Goal: Information Seeking & Learning: Find specific fact

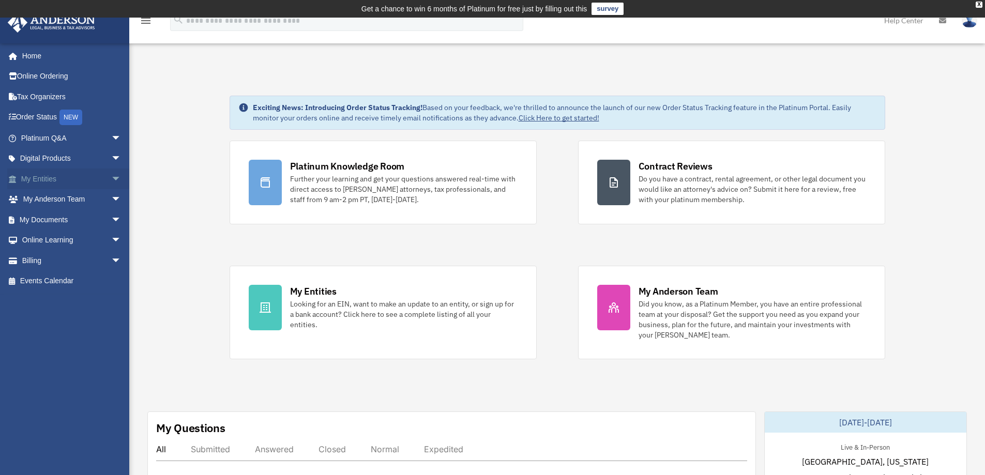
click at [58, 174] on link "My Entities arrow_drop_down" at bounding box center [72, 179] width 130 height 21
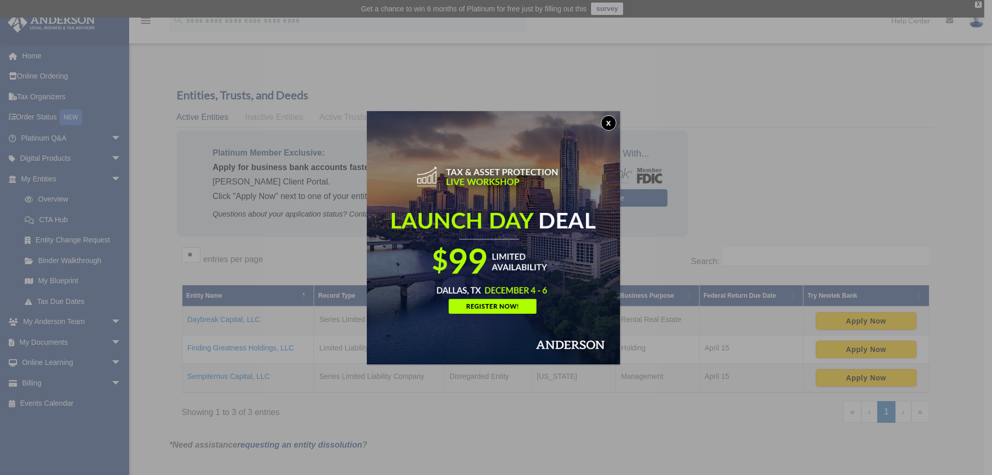
click at [609, 123] on button "x" at bounding box center [609, 123] width 16 height 16
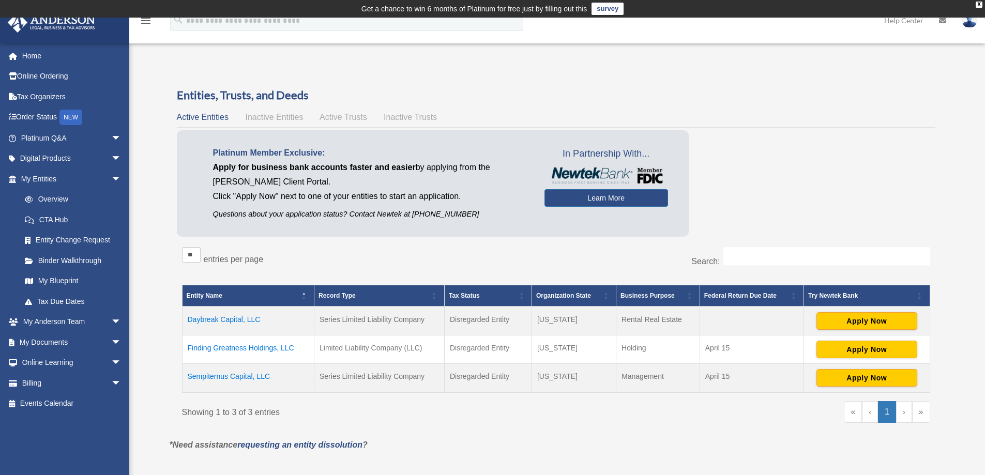
click at [649, 377] on td "Management" at bounding box center [658, 378] width 84 height 29
click at [227, 374] on td "Sempiternus Capital, LLC" at bounding box center [248, 378] width 132 height 29
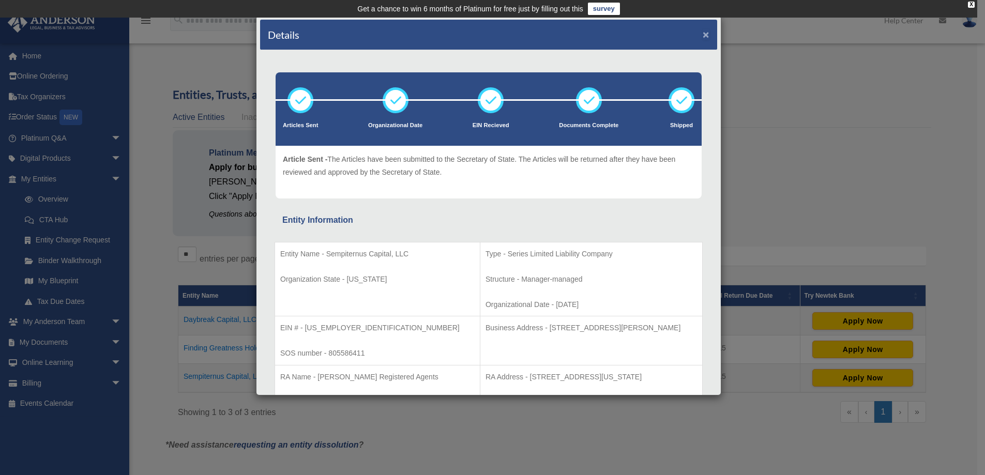
click at [702, 33] on button "×" at bounding box center [705, 34] width 7 height 11
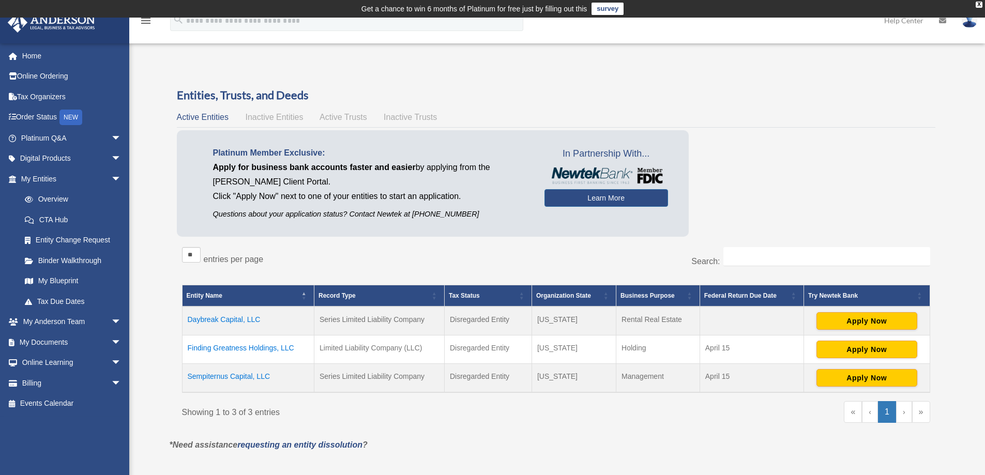
click at [662, 318] on td "Rental Real Estate" at bounding box center [658, 321] width 84 height 29
copy tr "Rental Real Estate"
click at [250, 377] on td "Sempiternus Capital, LLC" at bounding box center [248, 378] width 132 height 29
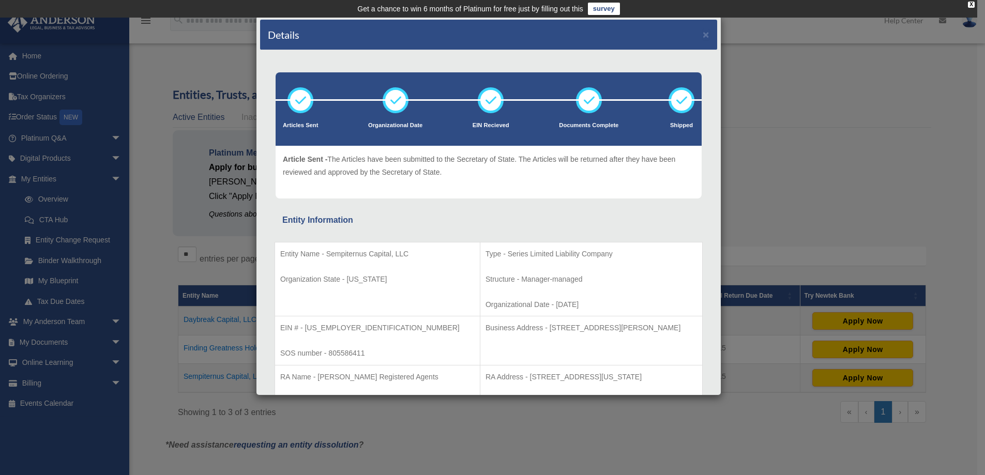
drag, startPoint x: 517, startPoint y: 327, endPoint x: 681, endPoint y: 325, distance: 164.4
click at [681, 325] on p "Business Address - [STREET_ADDRESS][PERSON_NAME]" at bounding box center [590, 328] width 211 height 13
copy p "[STREET_ADDRESS][PERSON_NAME]"
drag, startPoint x: 406, startPoint y: 253, endPoint x: 327, endPoint y: 254, distance: 79.1
click at [327, 254] on p "Entity Name - Sempiternus Capital, LLC" at bounding box center [377, 254] width 194 height 13
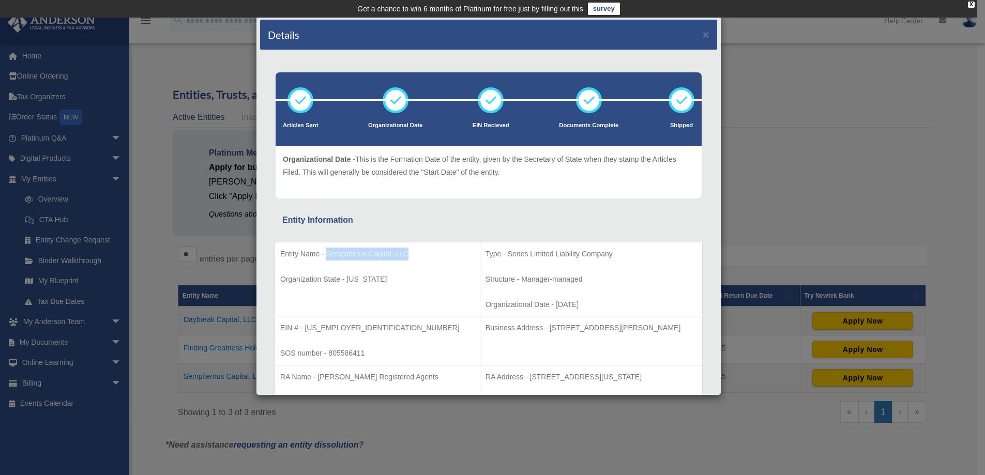
copy p "Sempiternus Capital, LLC"
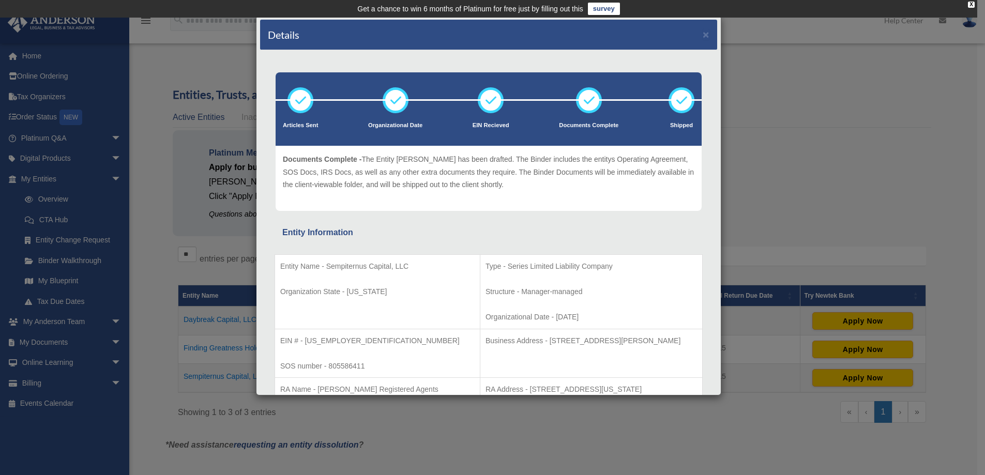
drag, startPoint x: 725, startPoint y: 108, endPoint x: 724, endPoint y: 125, distance: 17.1
click at [724, 125] on div "Details × Articles Sent Organizational Date" at bounding box center [492, 237] width 985 height 475
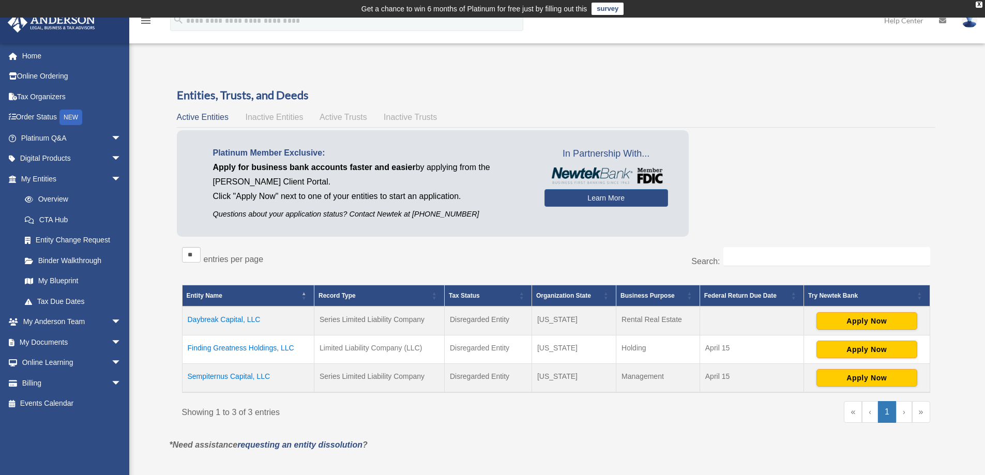
click at [240, 376] on td "Sempiternus Capital, LLC" at bounding box center [248, 378] width 132 height 29
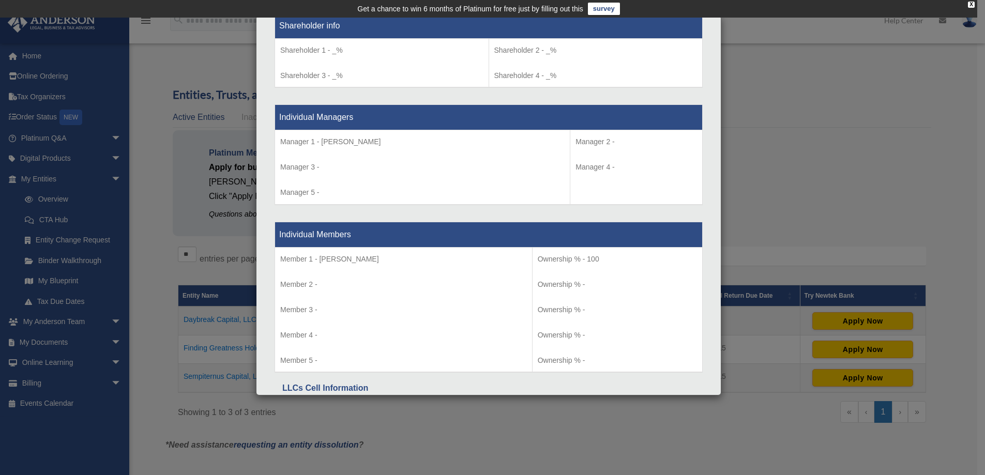
scroll to position [1047, 0]
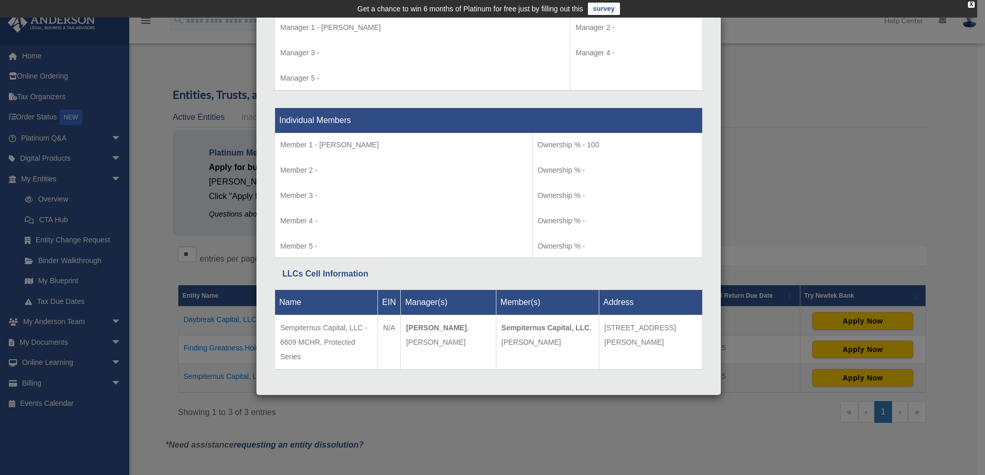
click at [815, 239] on div "Details × Articles Sent Organizational Date" at bounding box center [492, 237] width 985 height 475
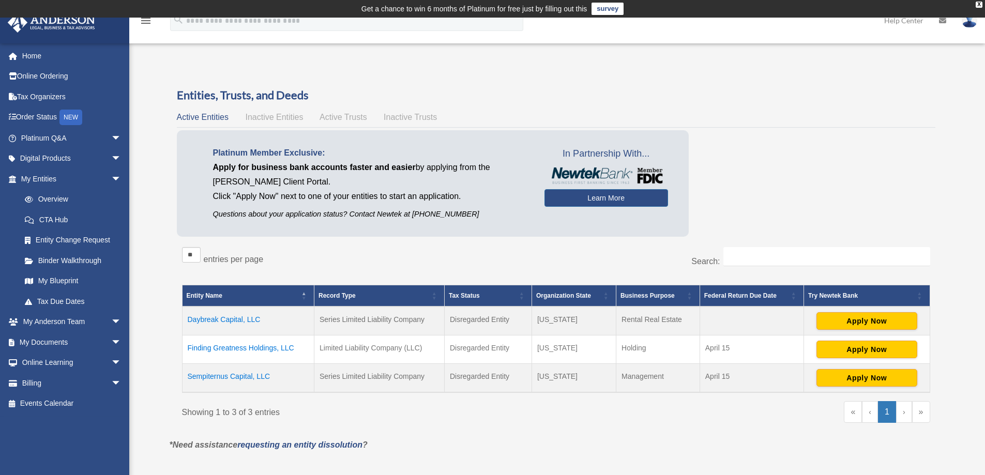
drag, startPoint x: 265, startPoint y: 317, endPoint x: 188, endPoint y: 324, distance: 77.8
click at [188, 324] on td "Daybreak Capital, LLC" at bounding box center [248, 321] width 132 height 29
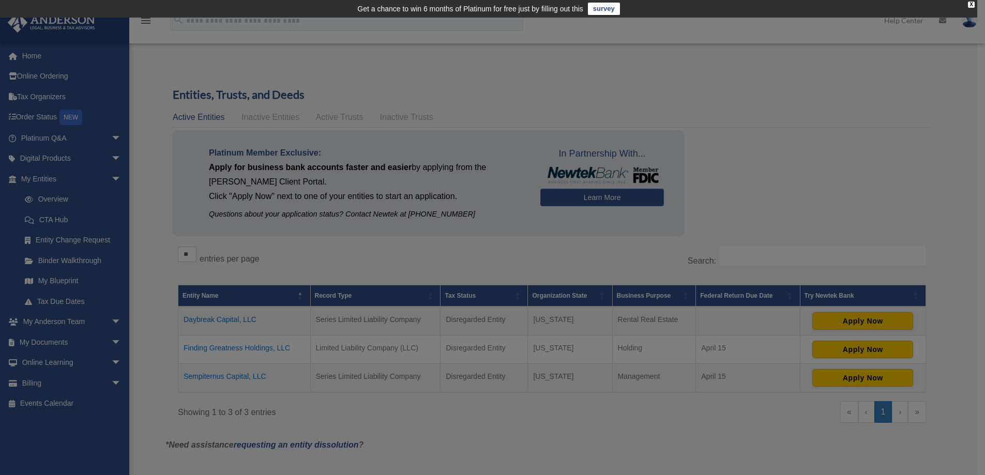
scroll to position [0, 0]
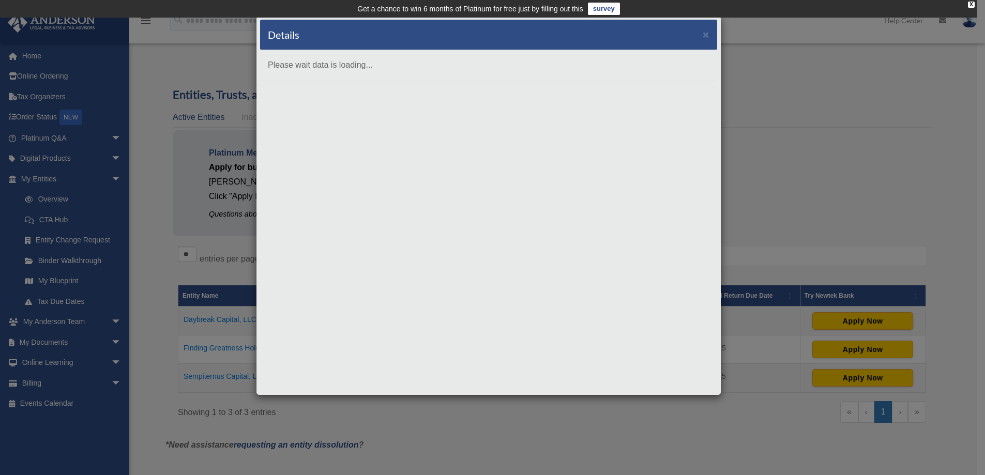
copy td "Daybreak Capital, LLC"
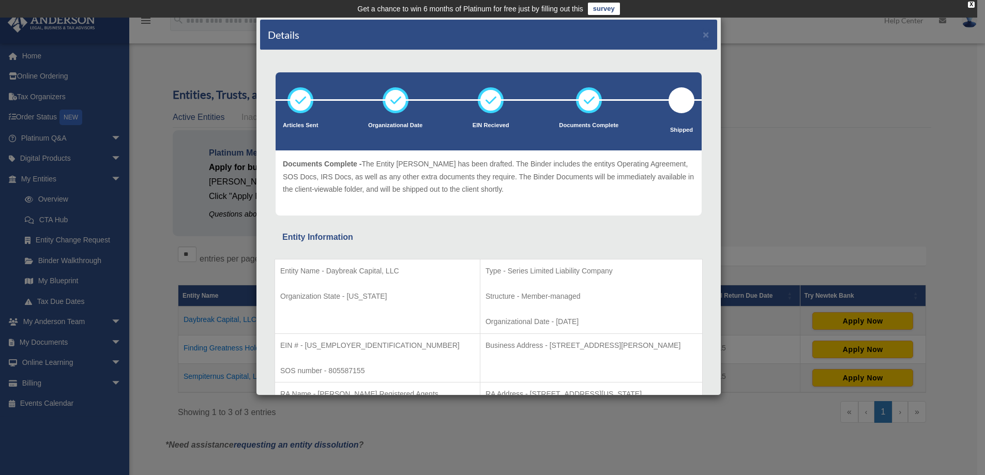
click at [401, 274] on p "Entity Name - Daybreak Capital, LLC" at bounding box center [377, 271] width 194 height 13
click at [397, 271] on p "Entity Name - Daybreak Capital, LLC" at bounding box center [377, 271] width 194 height 13
drag, startPoint x: 397, startPoint y: 271, endPoint x: 326, endPoint y: 269, distance: 71.9
click at [326, 269] on p "Entity Name - Daybreak Capital, LLC" at bounding box center [377, 271] width 194 height 13
copy p "Daybreak Capital, LLC"
